Goal: Navigation & Orientation: Go to known website

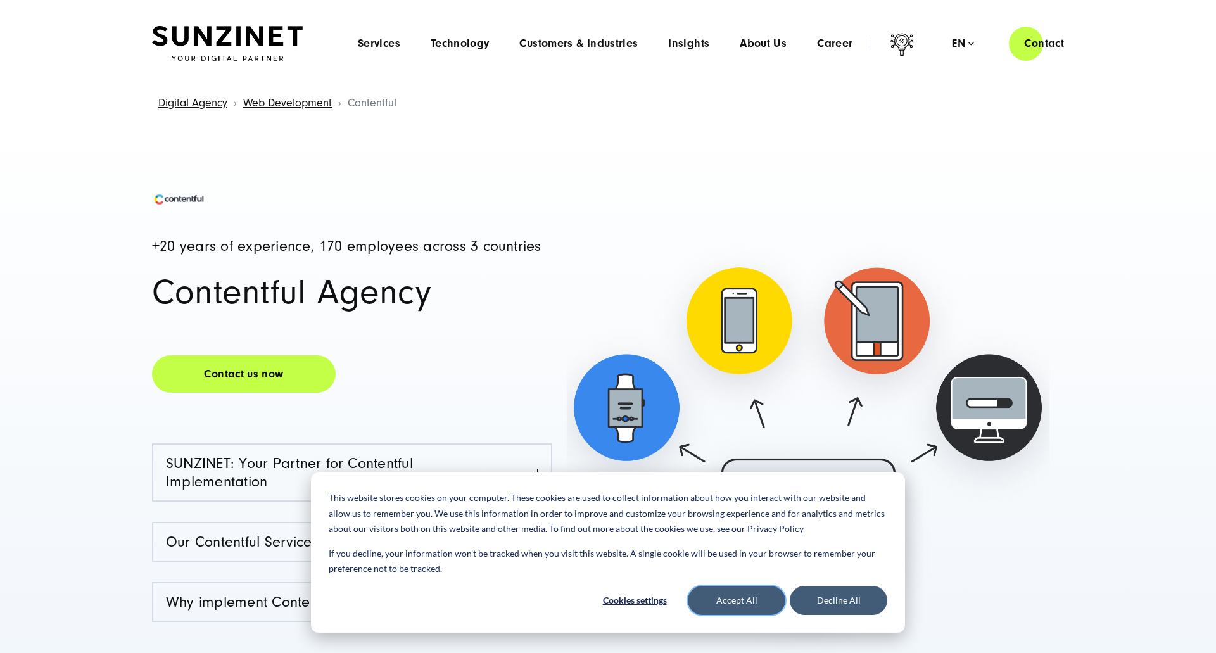
click at [735, 605] on button "Accept All" at bounding box center [737, 600] width 98 height 29
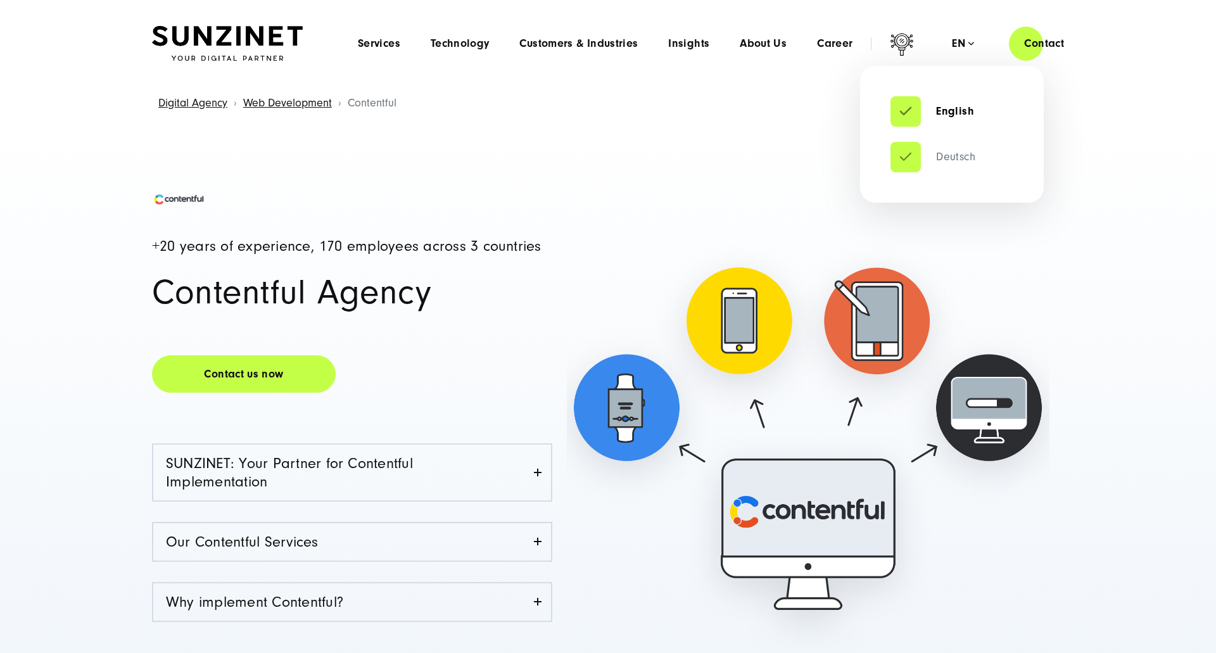
click at [943, 159] on link "Deutsch" at bounding box center [933, 157] width 85 height 13
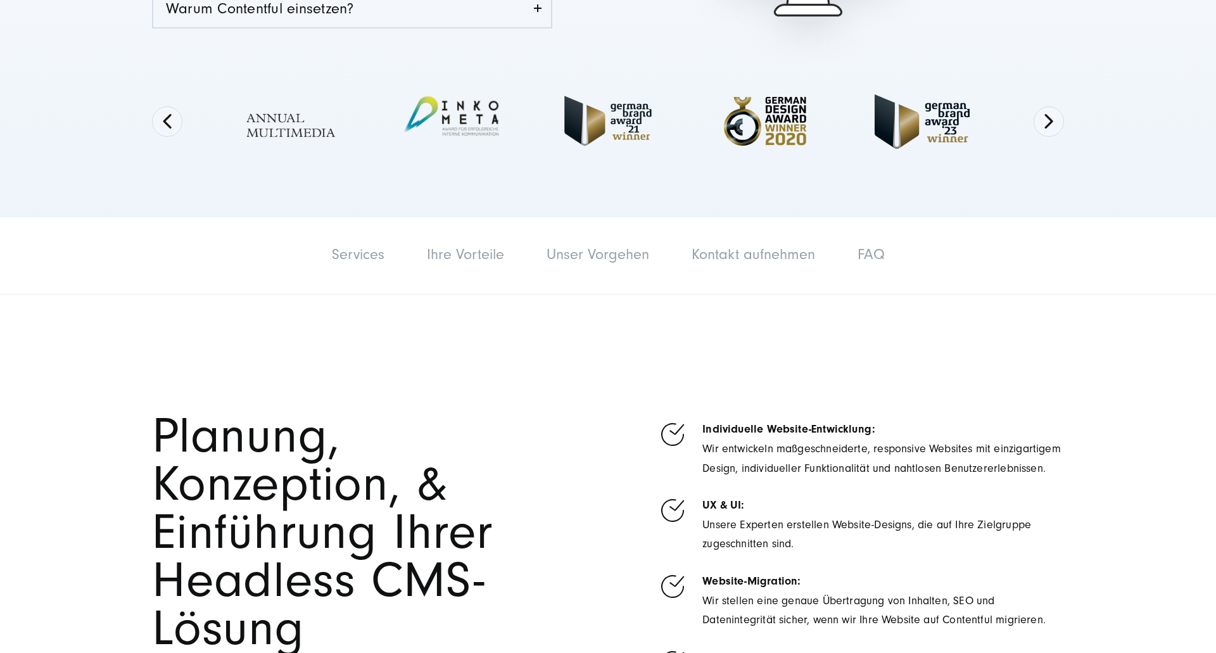
scroll to position [718, 0]
